Goal: Information Seeking & Learning: Learn about a topic

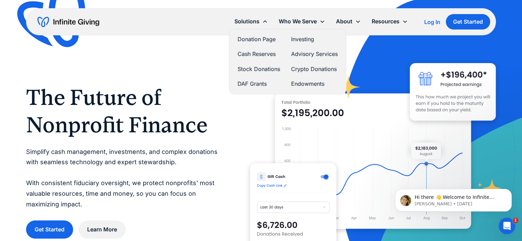
click at [251, 38] on link "Donation Page" at bounding box center [259, 39] width 43 height 9
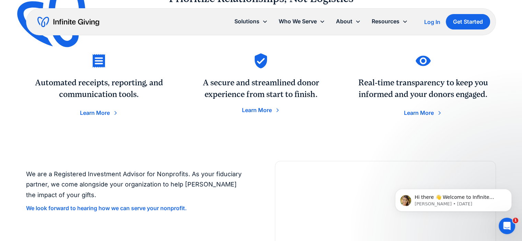
scroll to position [1065, 0]
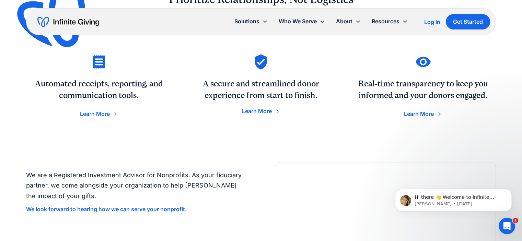
click at [93, 113] on div "Learn More" at bounding box center [95, 113] width 30 height 5
click at [422, 113] on div "Learn More" at bounding box center [419, 113] width 30 height 5
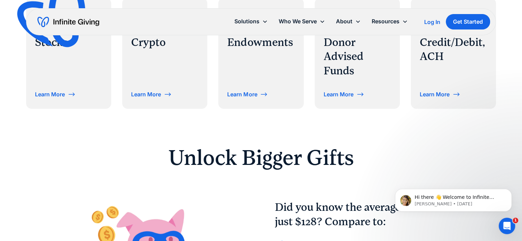
scroll to position [343, 0]
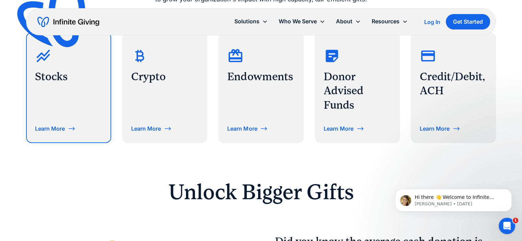
click at [64, 131] on div "Learn More" at bounding box center [50, 128] width 30 height 5
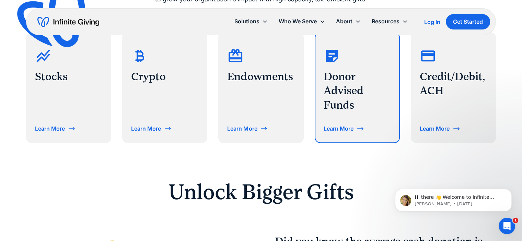
click at [350, 129] on div "Learn More" at bounding box center [339, 128] width 30 height 5
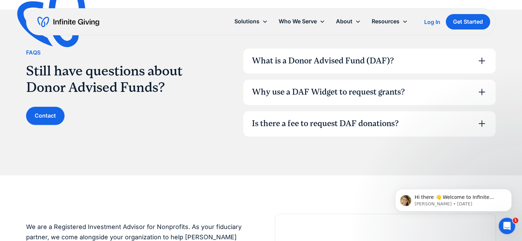
scroll to position [962, 0]
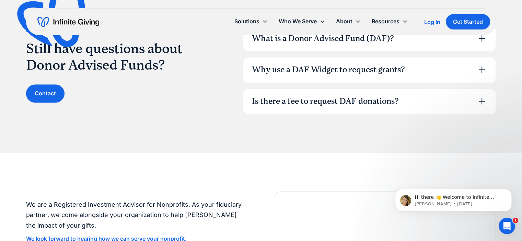
click at [484, 68] on icon at bounding box center [482, 69] width 11 height 11
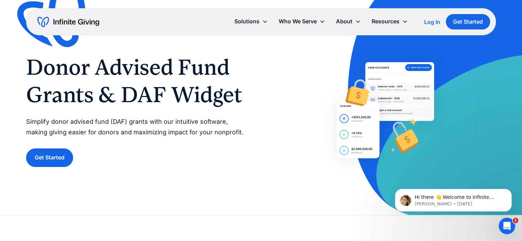
scroll to position [0, 0]
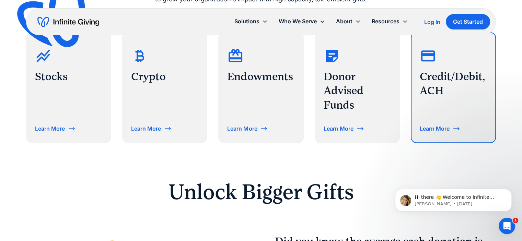
click at [435, 129] on div "Learn More" at bounding box center [435, 128] width 30 height 5
click at [442, 78] on h3 "Credit/Debit, ACH" at bounding box center [453, 84] width 67 height 29
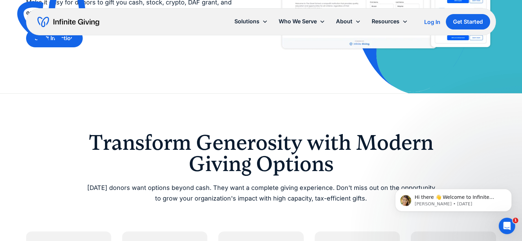
scroll to position [137, 0]
